Goal: Communication & Community: Connect with others

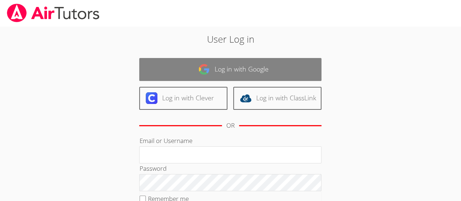
click at [231, 68] on link "Log in with Google" at bounding box center [230, 69] width 182 height 23
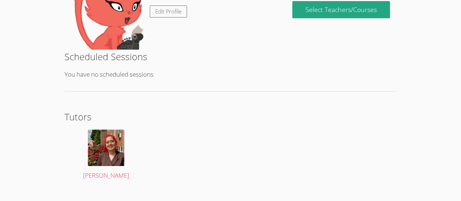
scroll to position [154, 0]
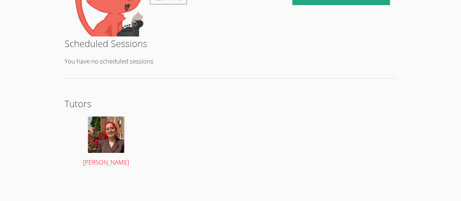
click at [109, 139] on img at bounding box center [106, 134] width 36 height 36
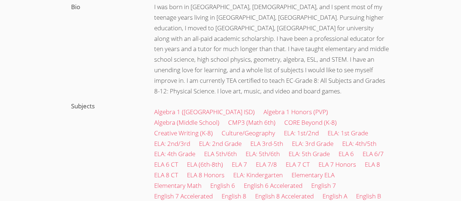
scroll to position [188, 0]
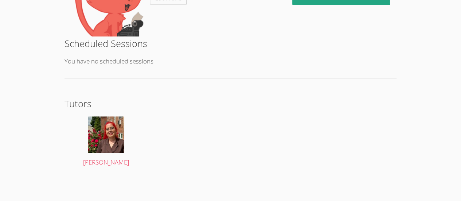
scroll to position [60, 0]
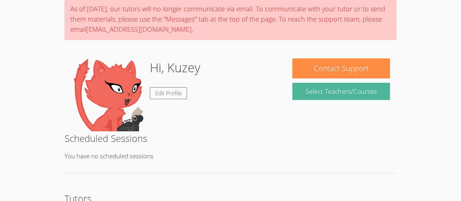
click at [351, 91] on link "Select Teachers/Courses" at bounding box center [340, 91] width 97 height 17
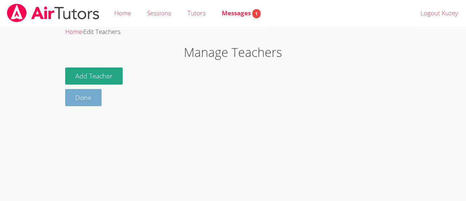
click at [84, 94] on link "Done" at bounding box center [83, 97] width 36 height 17
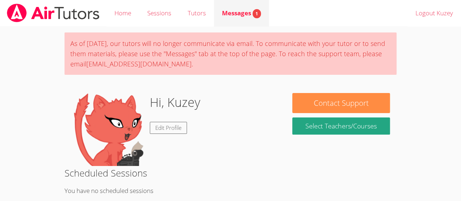
click at [239, 4] on link "Messages 1" at bounding box center [241, 13] width 55 height 27
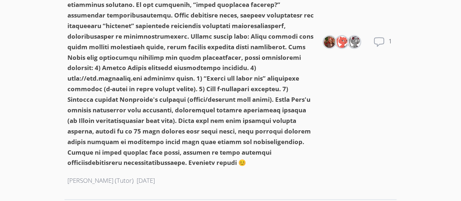
scroll to position [198, 0]
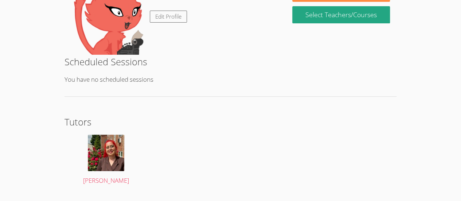
scroll to position [136, 0]
click at [105, 160] on img at bounding box center [106, 152] width 36 height 36
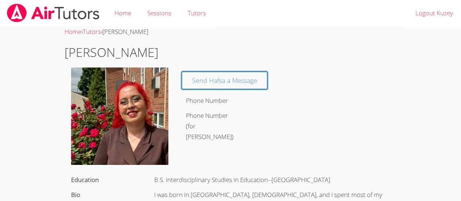
click at [105, 160] on img at bounding box center [119, 115] width 97 height 97
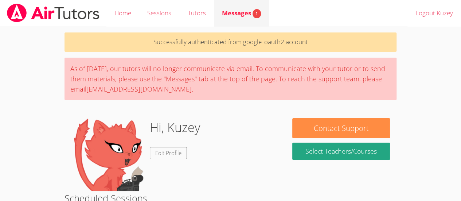
click at [255, 11] on span "1" at bounding box center [256, 13] width 8 height 9
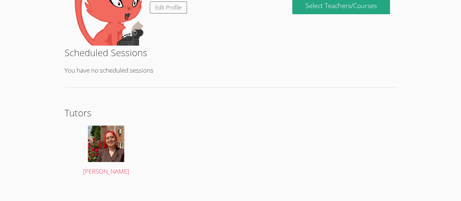
scroll to position [154, 0]
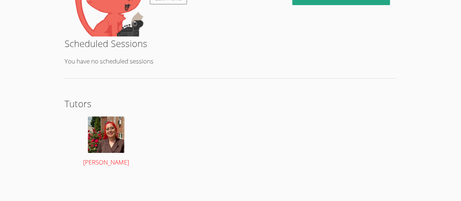
click at [113, 130] on img at bounding box center [106, 134] width 36 height 36
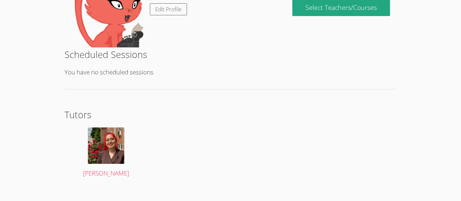
scroll to position [118, 0]
